Goal: Task Accomplishment & Management: Manage account settings

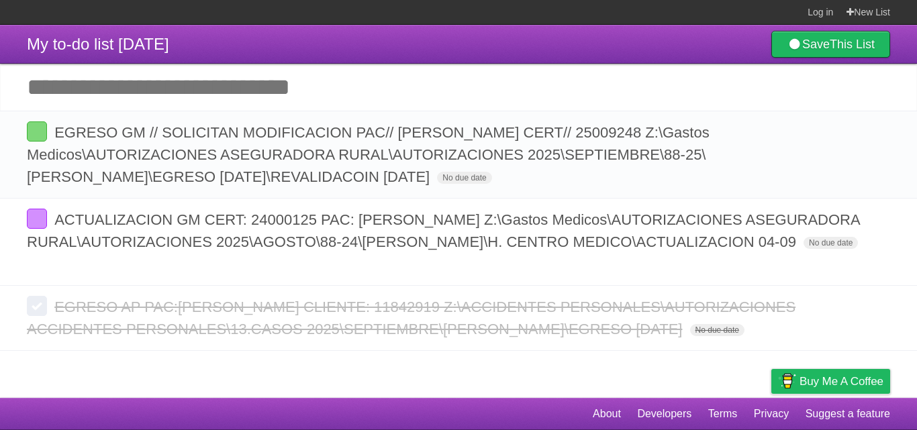
click at [156, 56] on h1 "My to-do list [DATE]" at bounding box center [98, 44] width 142 height 32
click at [154, 44] on span "My to-do list [DATE]" at bounding box center [98, 44] width 142 height 18
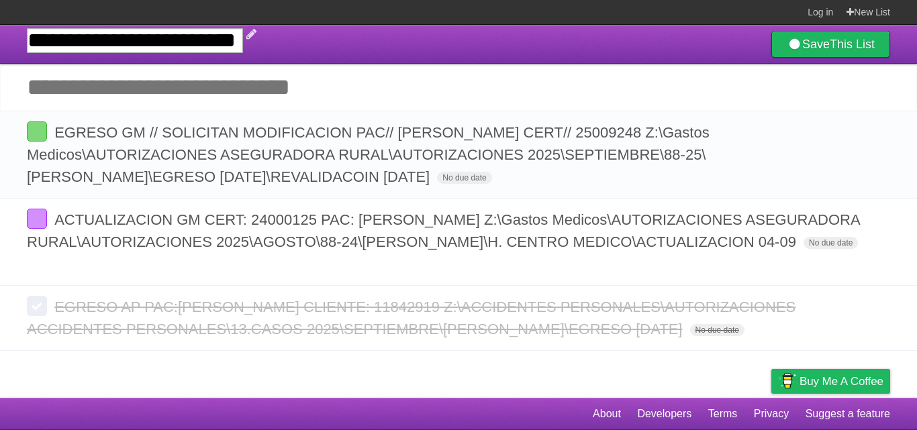
type input "**********"
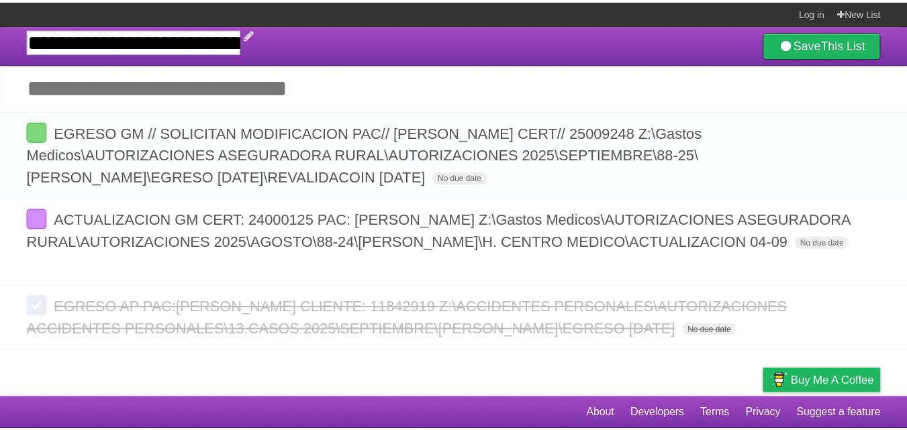
scroll to position [0, 2839]
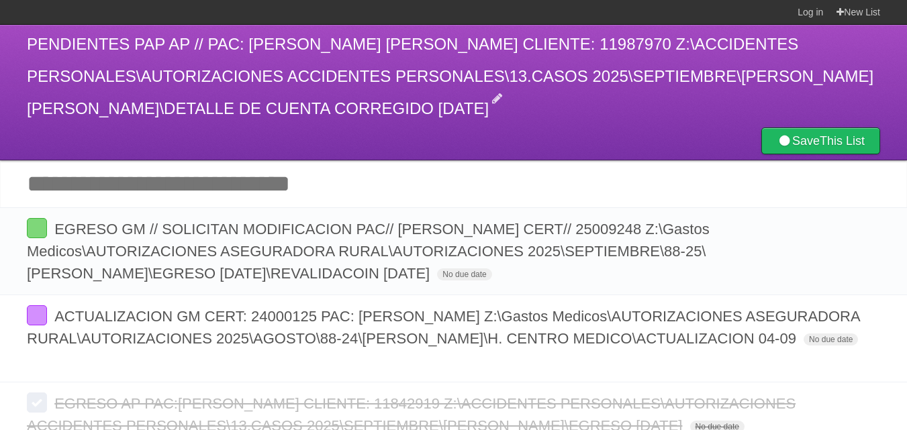
click at [512, 125] on h1 "PENDIENTES PAP AP // PAC: FERNANDO MARCOS SAMUEL PEREZ COYOY CLIENTE: 11987970 …" at bounding box center [453, 76] width 853 height 97
click at [194, 66] on h1 "PENDIENTES PAP AP // PAC: FERNANDO MARCOS SAMUEL PEREZ COYOY CLIENTE: 11987970 …" at bounding box center [453, 76] width 853 height 97
drag, startPoint x: 193, startPoint y: 40, endPoint x: 210, endPoint y: 23, distance: 23.3
click at [163, 19] on body "Log in New List Log in Save list Create a new list PENDIENTES PAP AP // PAC: FE…" at bounding box center [453, 247] width 907 height 494
click at [218, 44] on span "PENDIENTES PAP AP // PAC: FERNANDO MARCOS SAMUEL PEREZ COYOY CLIENTE: 11987970 …" at bounding box center [450, 76] width 847 height 83
